Goal: Task Accomplishment & Management: Use online tool/utility

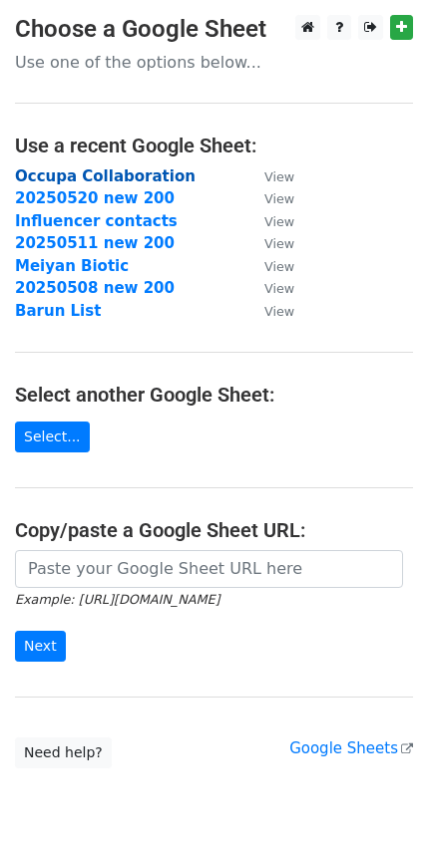
click at [136, 174] on strong "Occupa Collaboration" at bounding box center [105, 176] width 180 height 18
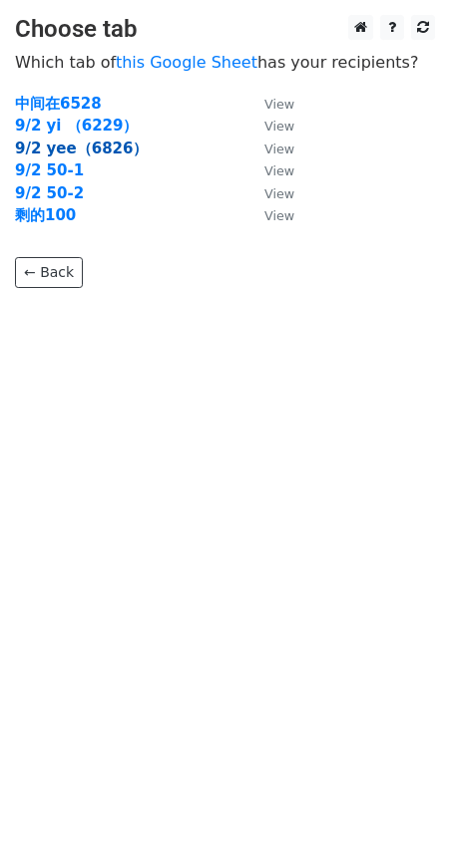
click at [116, 148] on strong "9/2 yee（6826）" at bounding box center [81, 149] width 133 height 18
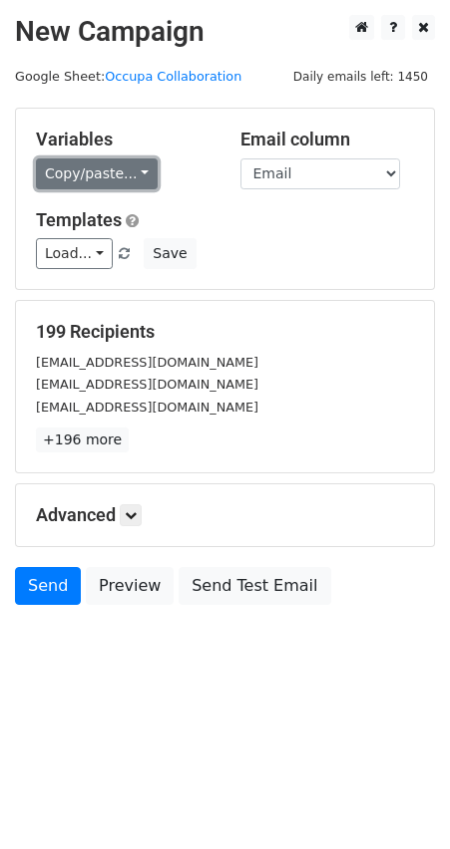
click at [104, 171] on link "Copy/paste..." at bounding box center [97, 173] width 122 height 31
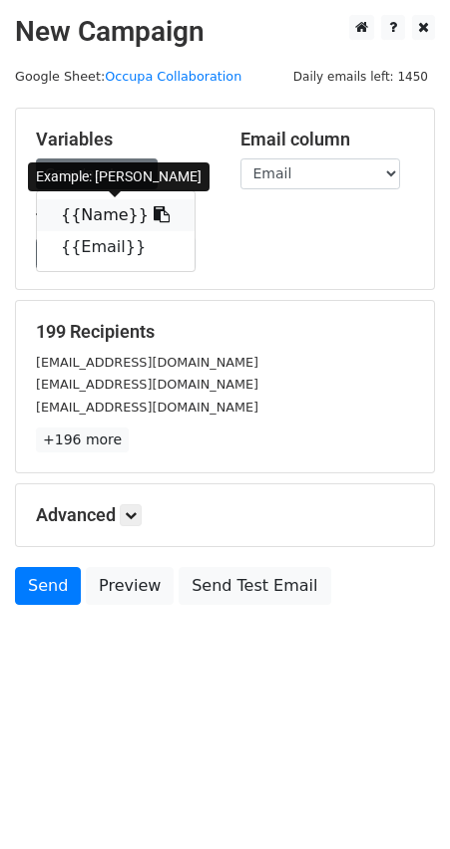
click at [154, 213] on icon at bounding box center [162, 214] width 16 height 16
